Goal: Task Accomplishment & Management: Use online tool/utility

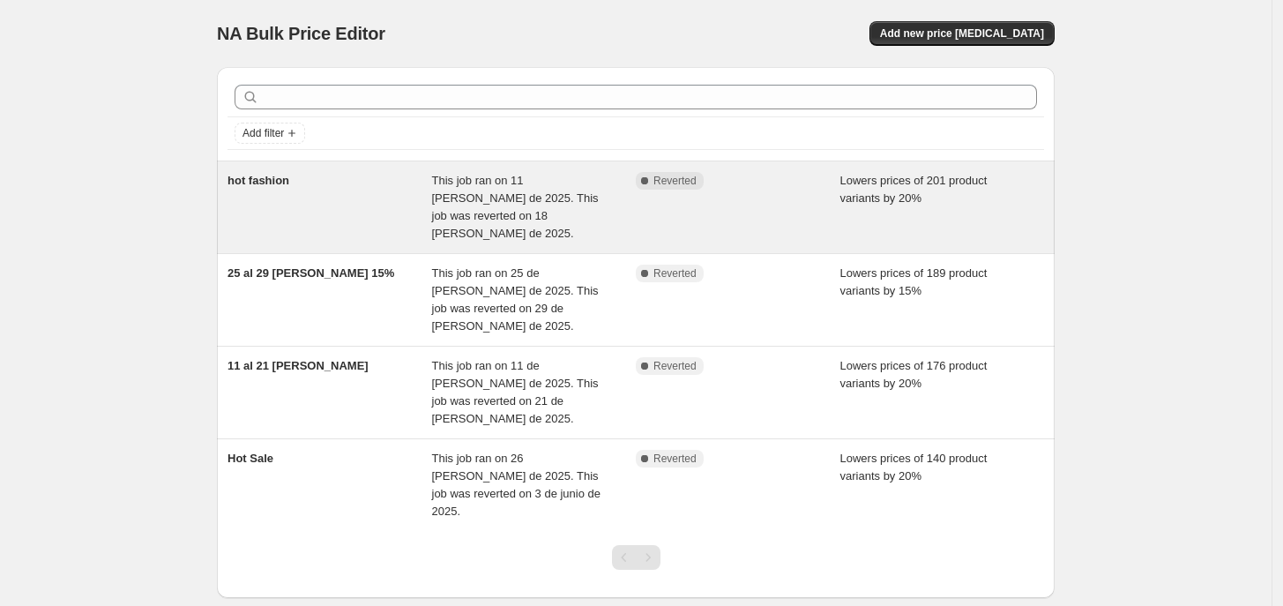
click at [380, 202] on div "hot fashion" at bounding box center [329, 207] width 205 height 71
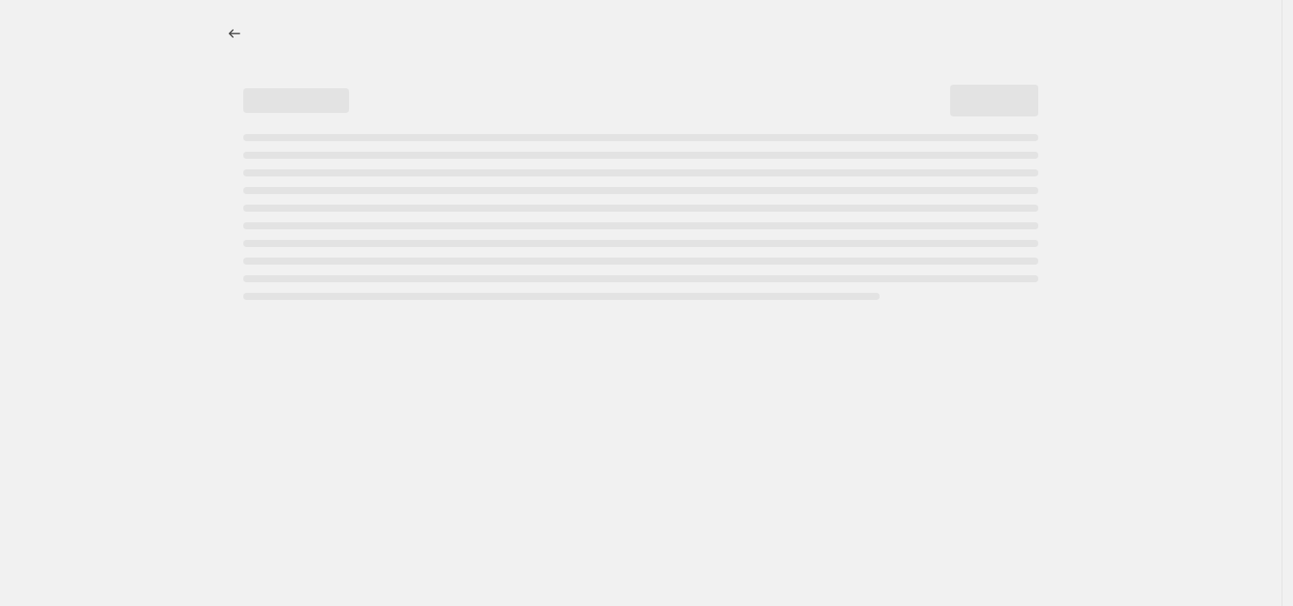
select select "percentage"
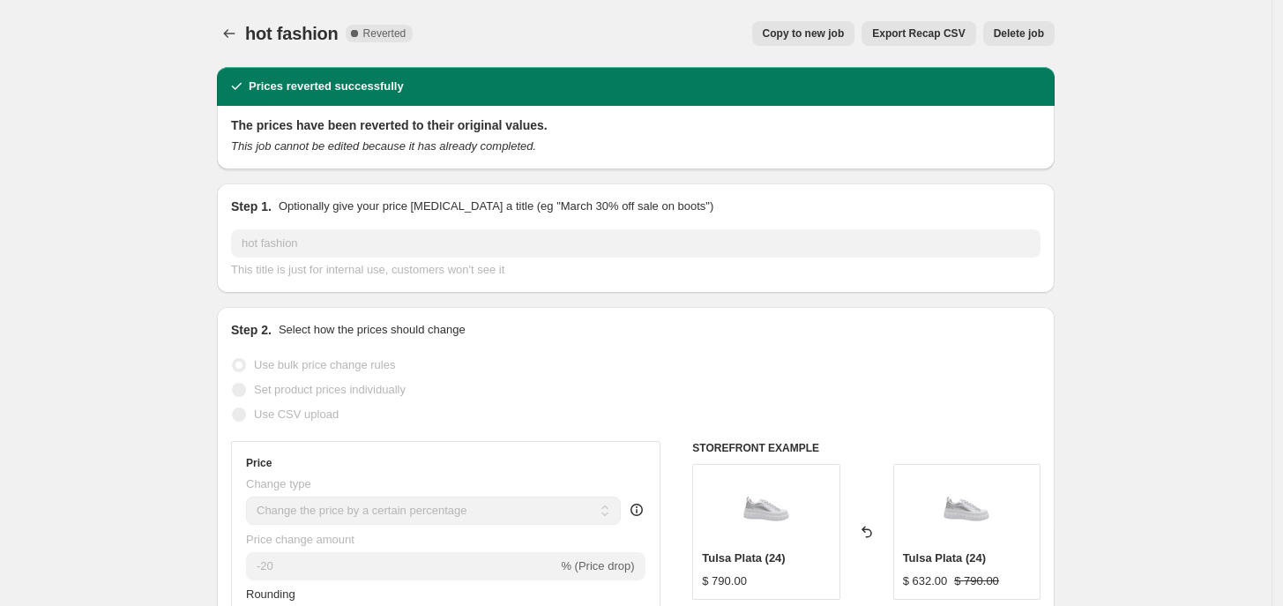
click at [855, 34] on button "Copy to new job" at bounding box center [803, 33] width 103 height 25
select select "percentage"
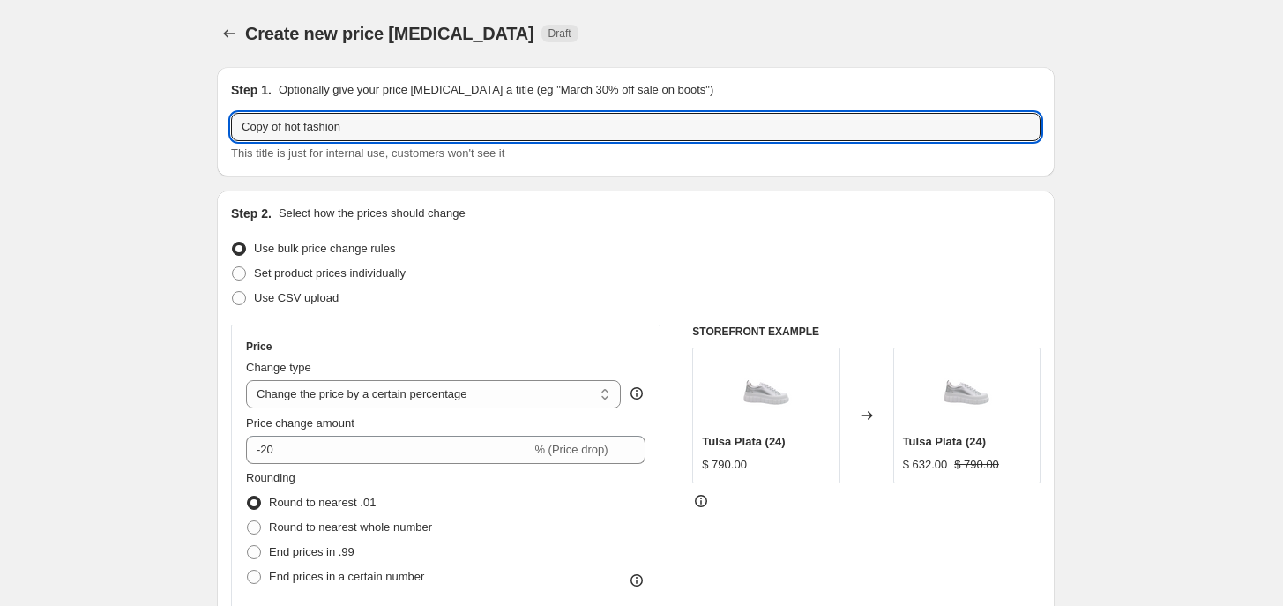
drag, startPoint x: 360, startPoint y: 126, endPoint x: 200, endPoint y: 123, distance: 159.6
type input "27 al 31 agosto"
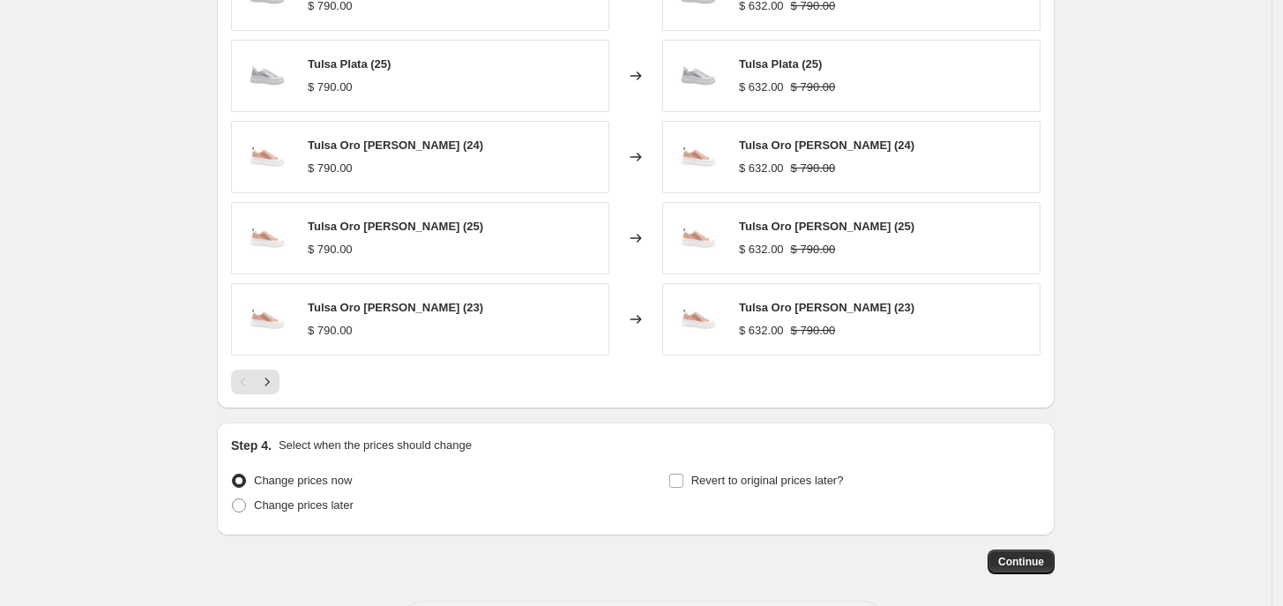
scroll to position [1160, 0]
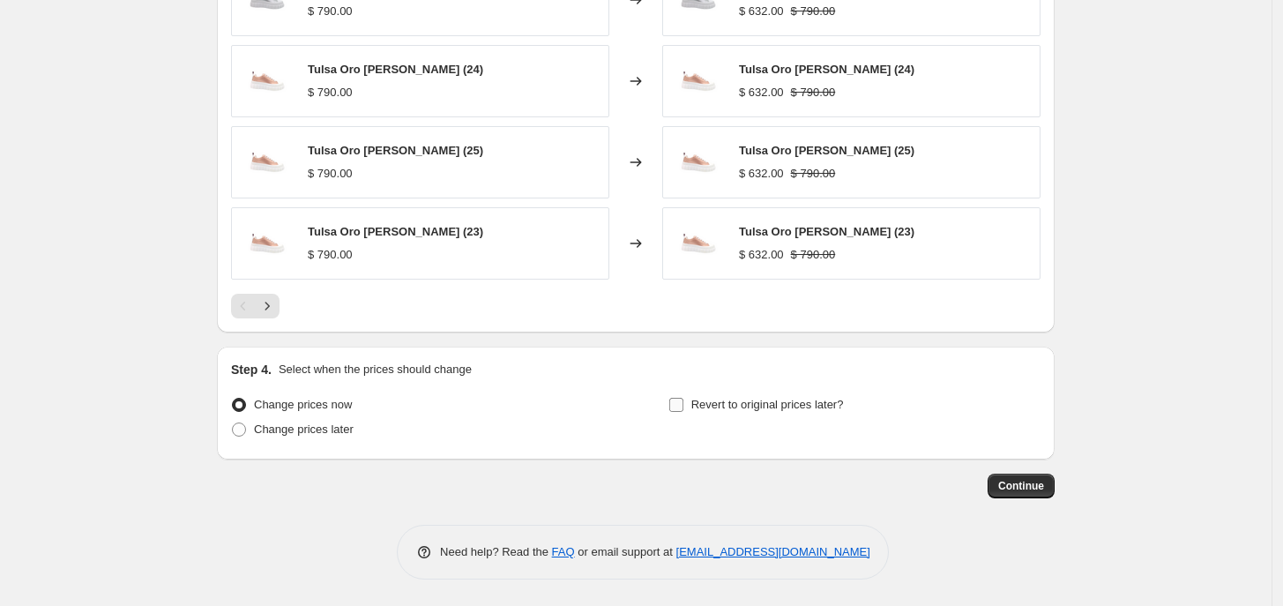
click at [816, 413] on span "Revert to original prices later?" at bounding box center [767, 405] width 153 height 18
click at [683, 412] on input "Revert to original prices later?" at bounding box center [676, 405] width 14 height 14
checkbox input "true"
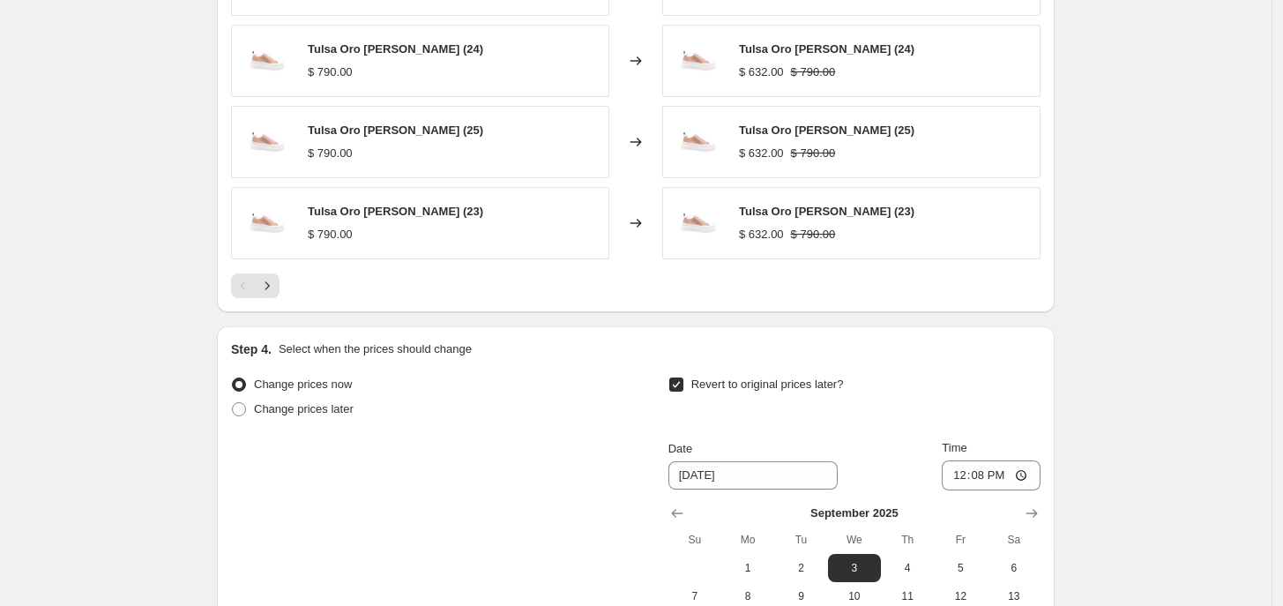
scroll to position [1381, 0]
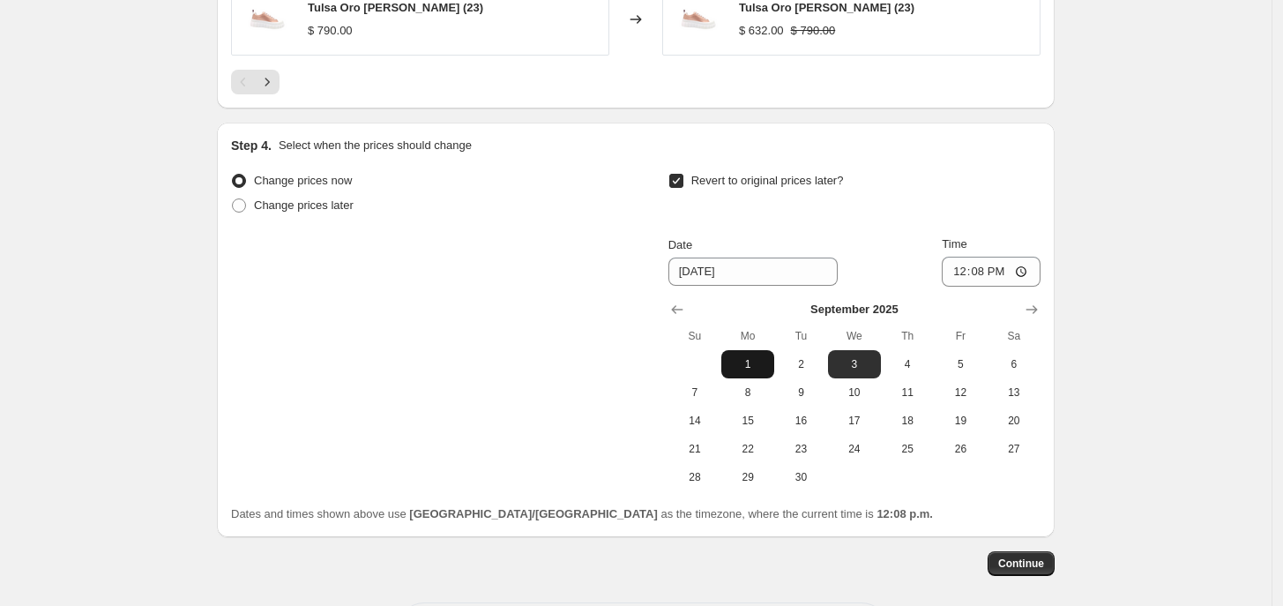
click at [756, 364] on span "1" at bounding box center [747, 364] width 39 height 14
type input "9/1/2025"
click at [957, 279] on input "12:08" at bounding box center [991, 272] width 99 height 30
click at [989, 278] on input "12:08" at bounding box center [991, 272] width 99 height 30
type input "01:00"
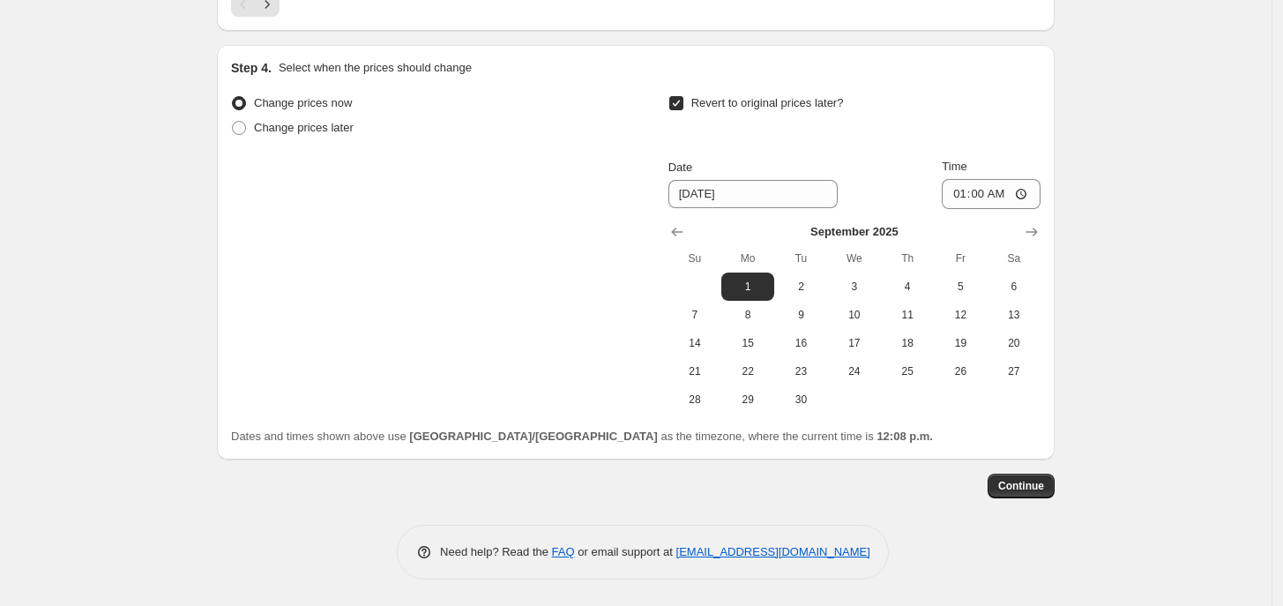
scroll to position [1462, 0]
click at [1029, 488] on span "Continue" at bounding box center [1021, 486] width 46 height 14
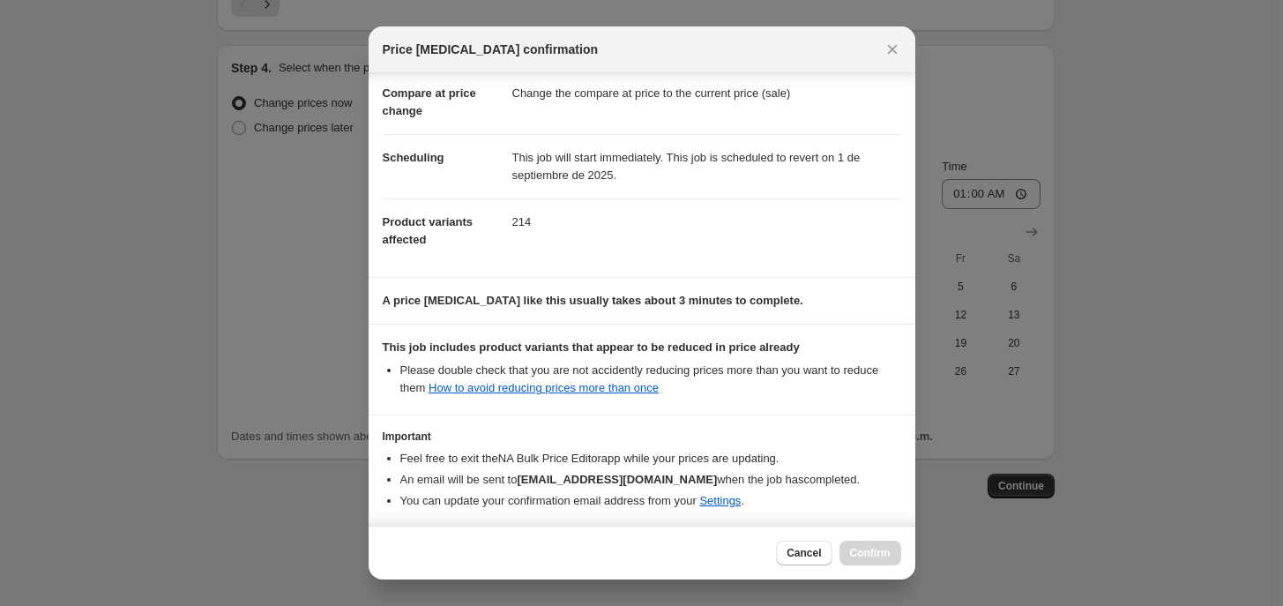
scroll to position [155, 0]
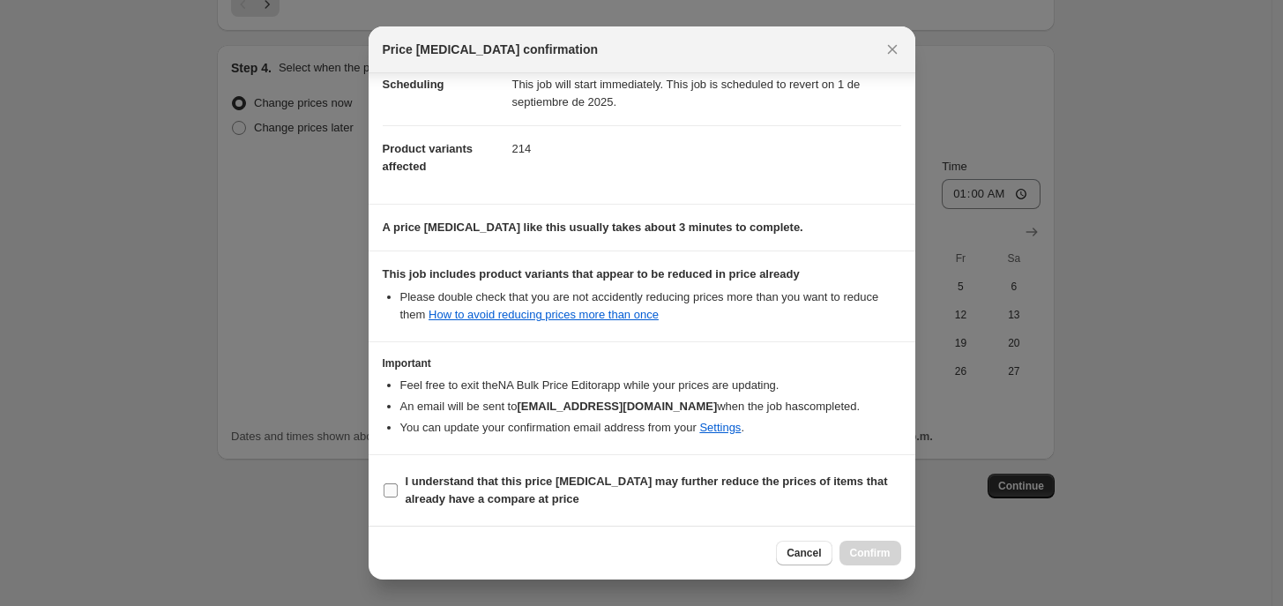
drag, startPoint x: 410, startPoint y: 486, endPoint x: 580, endPoint y: 506, distance: 171.4
click at [412, 488] on b "I understand that this price change job may further reduce the prices of items …" at bounding box center [647, 489] width 482 height 31
click at [474, 501] on b "I understand that this price change job may further reduce the prices of items …" at bounding box center [647, 489] width 482 height 31
click at [398, 497] on input "I understand that this price change job may further reduce the prices of items …" at bounding box center [391, 490] width 14 height 14
checkbox input "true"
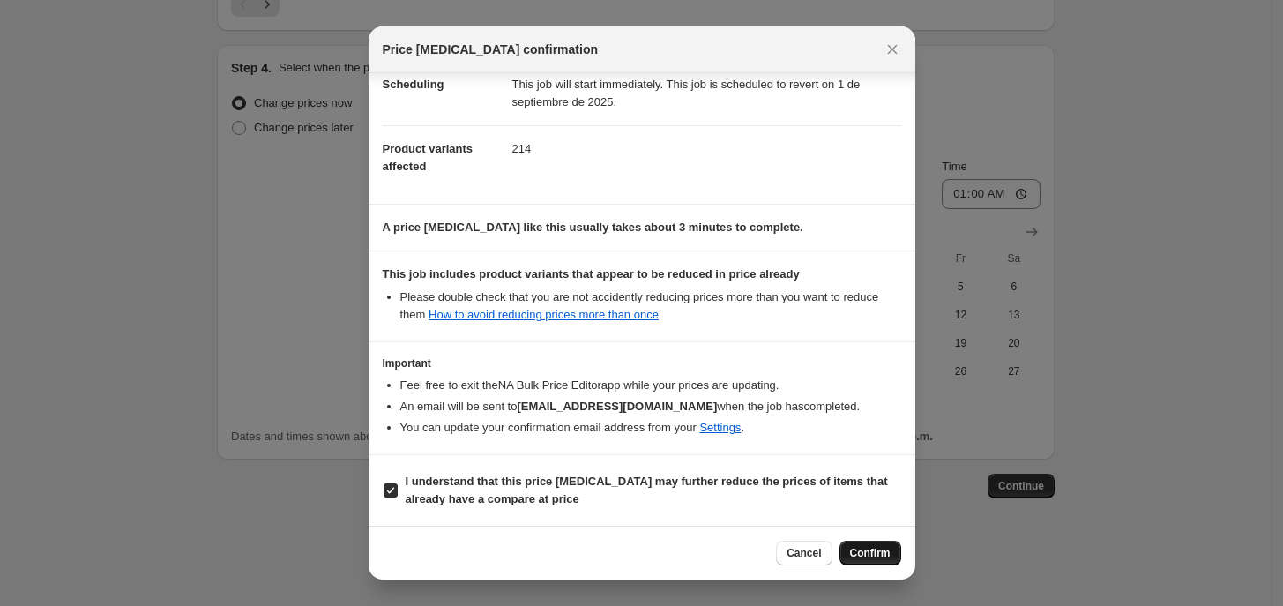
drag, startPoint x: 882, startPoint y: 559, endPoint x: 883, endPoint y: 411, distance: 148.1
click at [882, 556] on span "Confirm" at bounding box center [870, 553] width 41 height 14
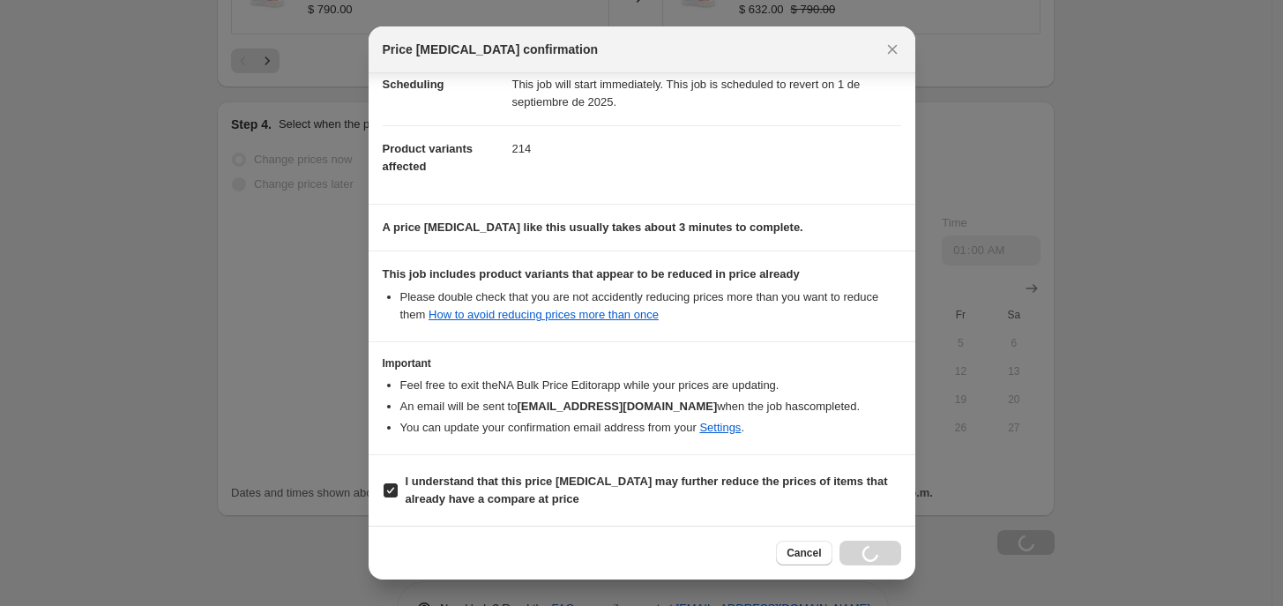
scroll to position [1522, 0]
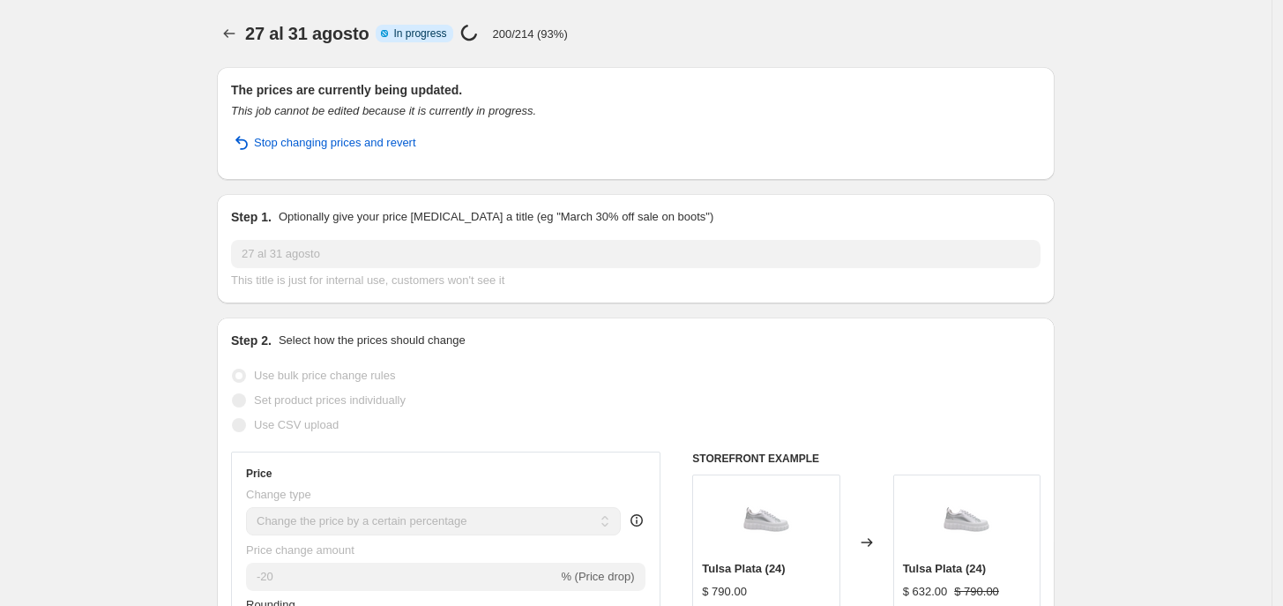
select select "percentage"
